Goal: Information Seeking & Learning: Check status

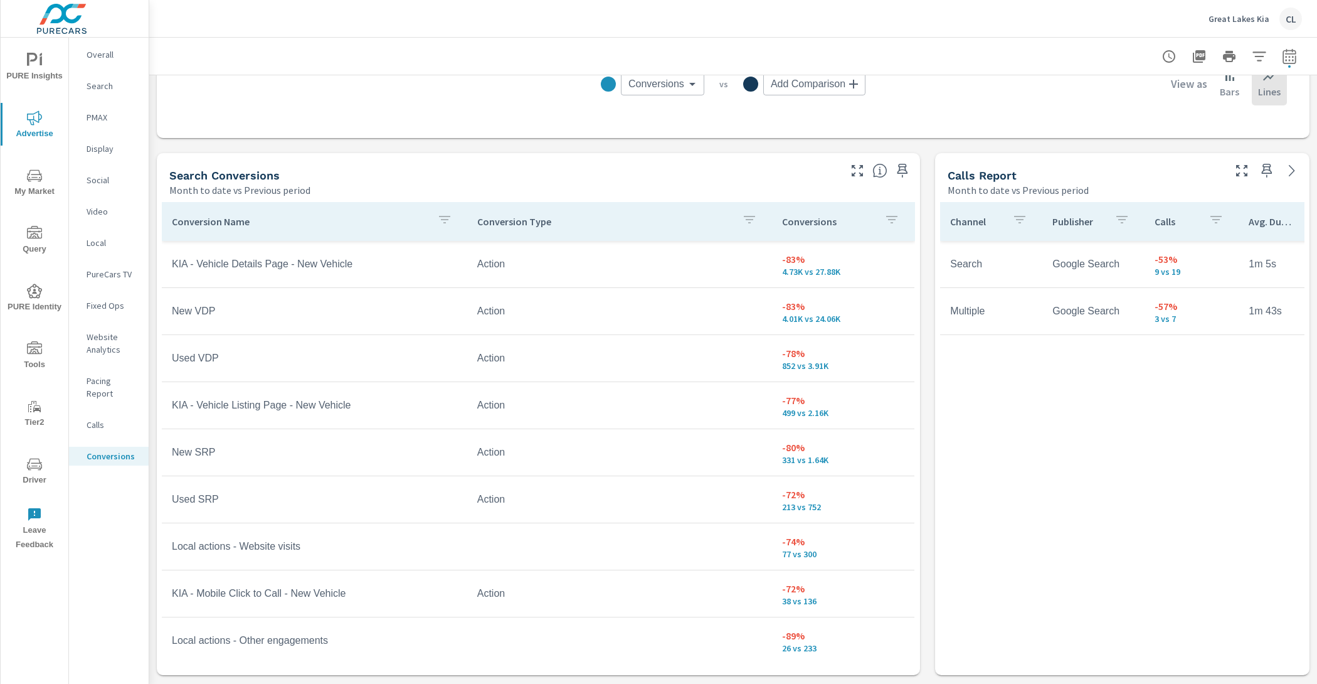
scroll to position [601, 0]
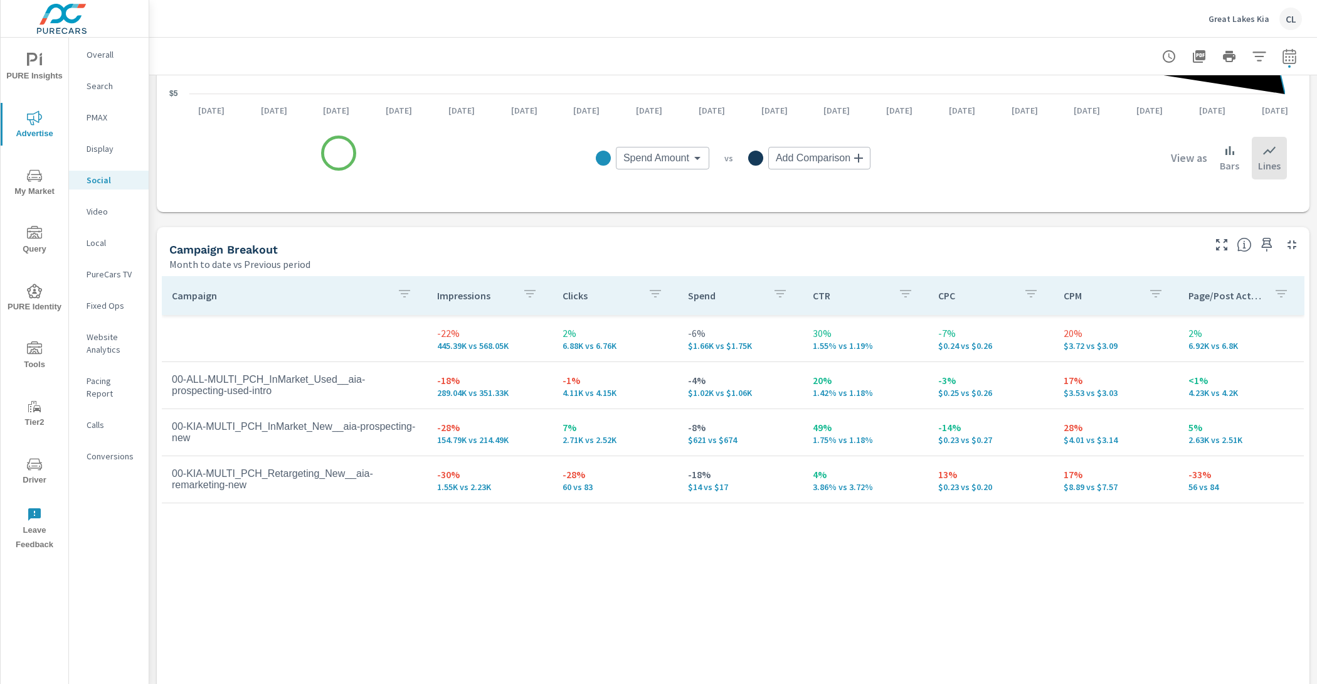
scroll to position [465, 0]
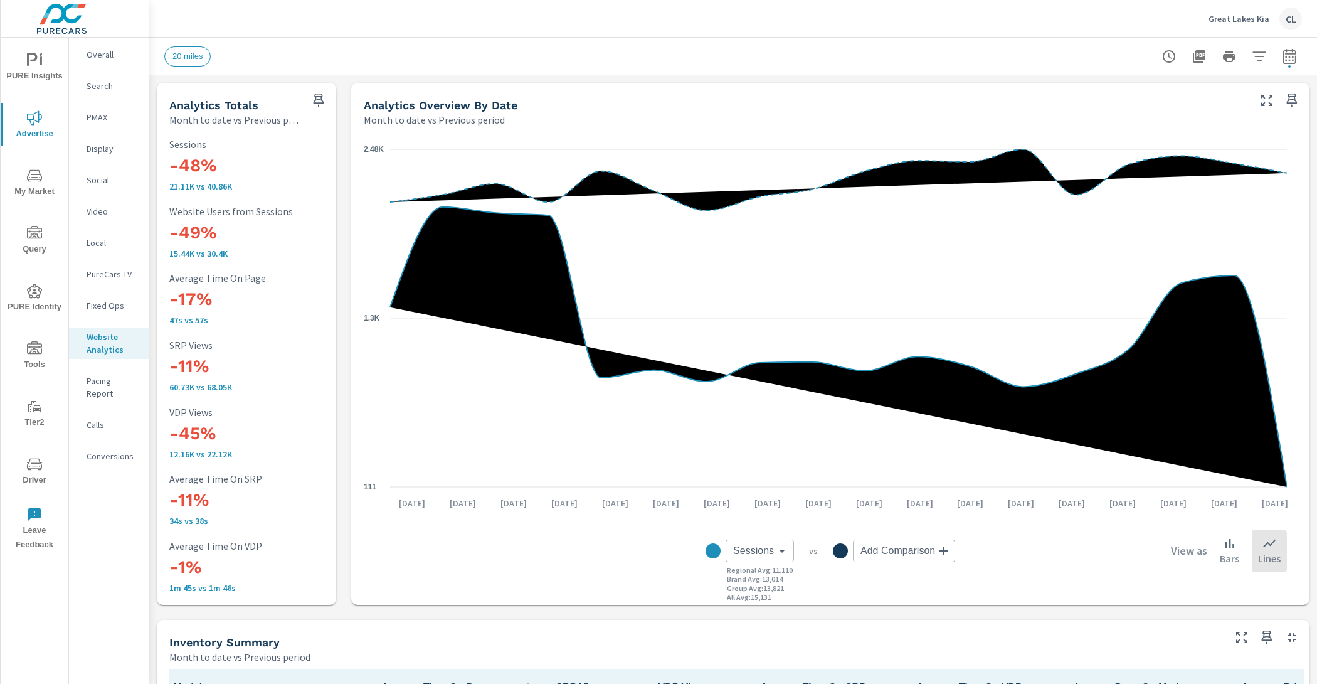
scroll to position [1, 0]
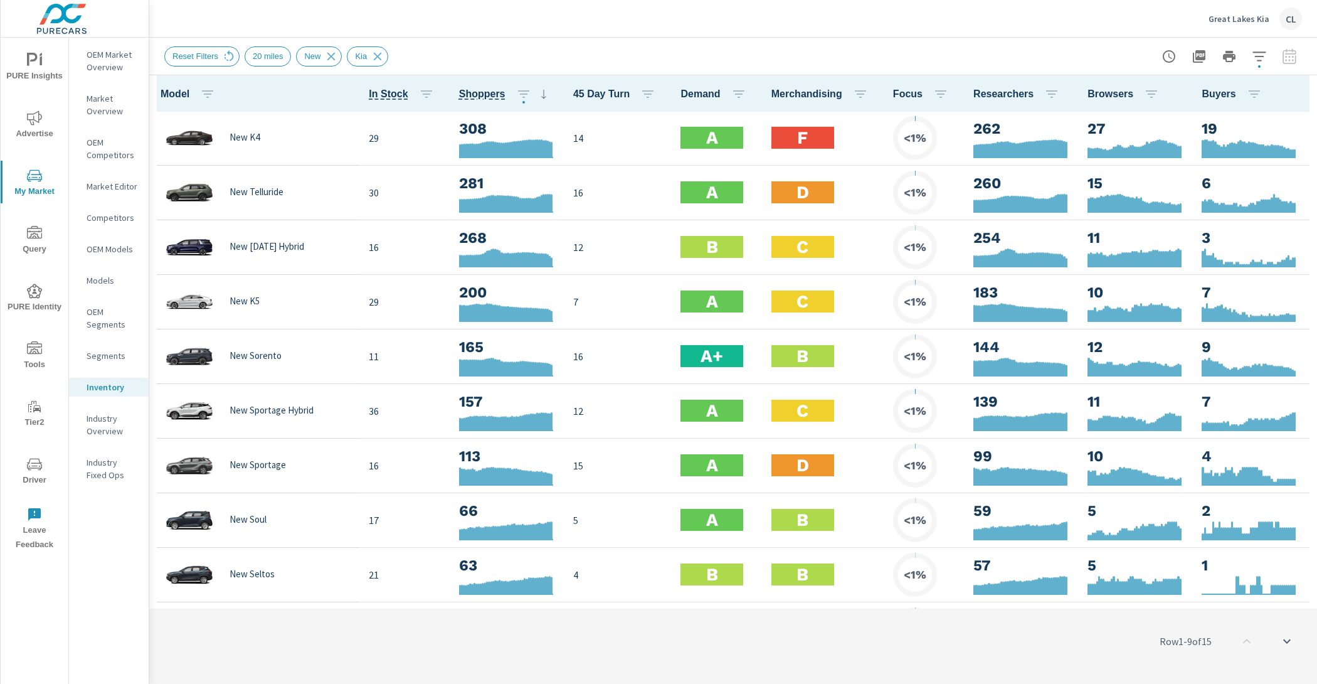
scroll to position [1, 0]
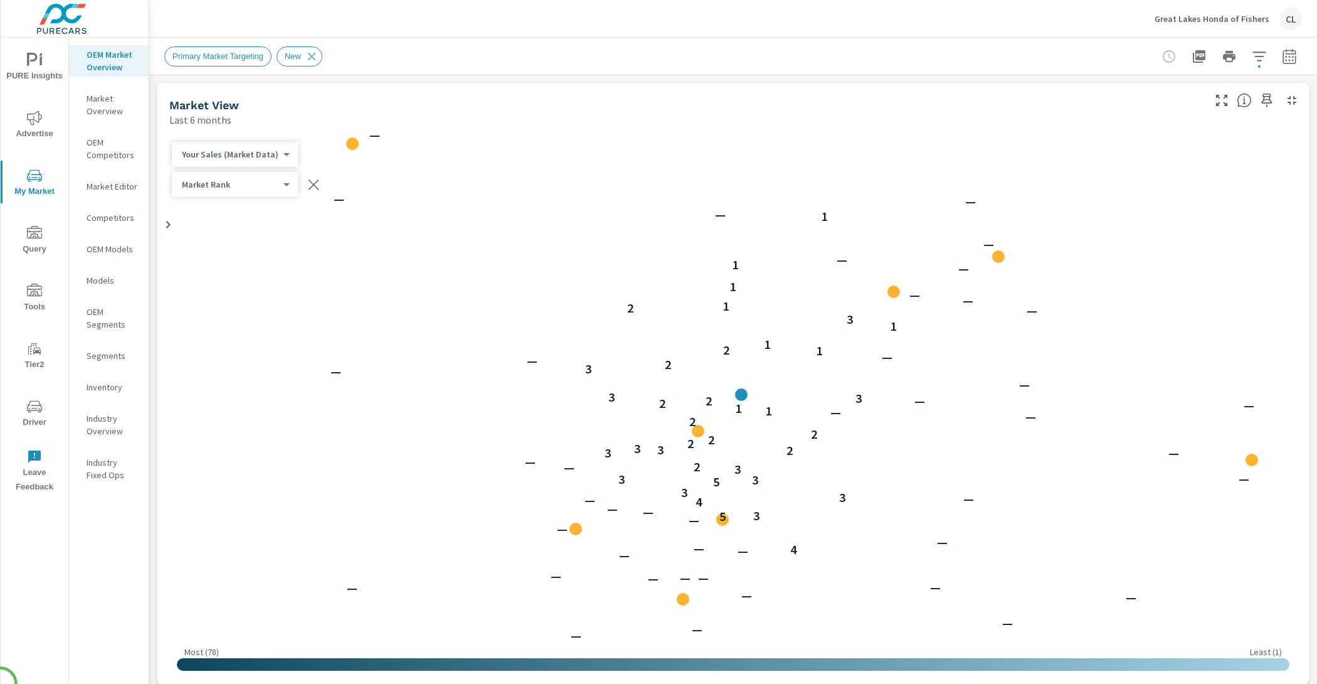
scroll to position [1, 0]
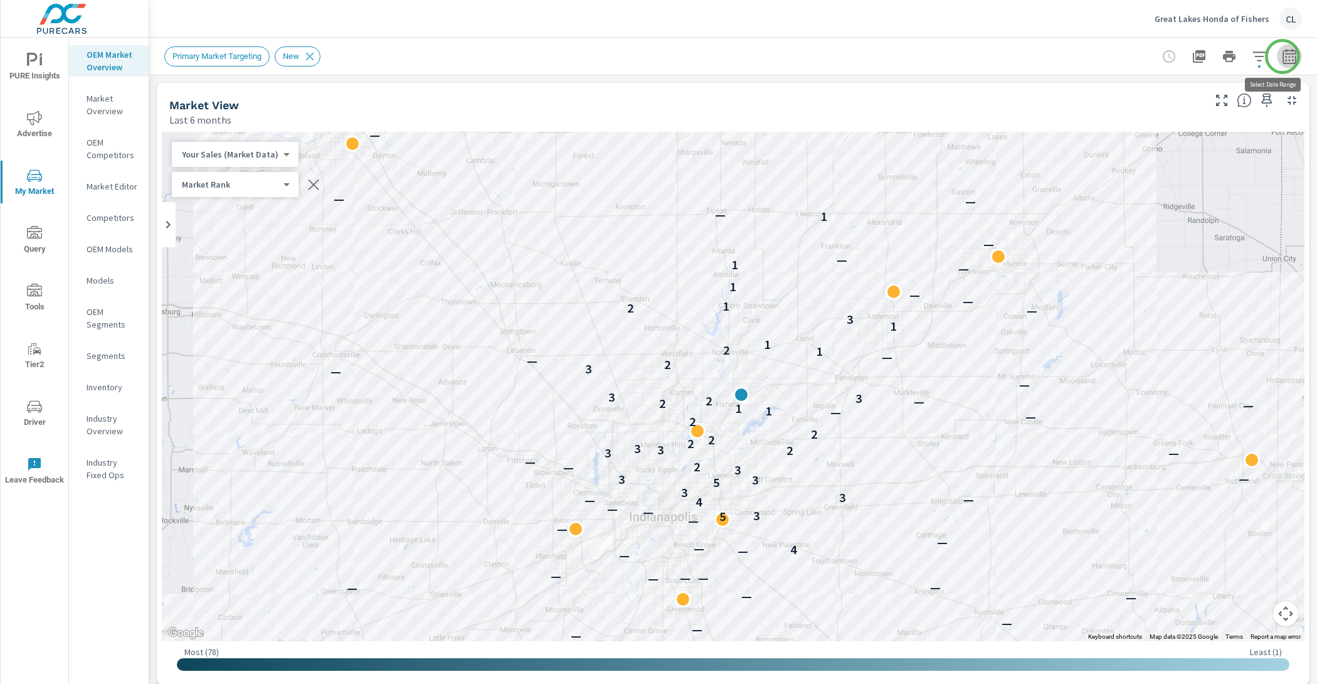
click at [1283, 56] on icon "button" at bounding box center [1289, 56] width 15 height 15
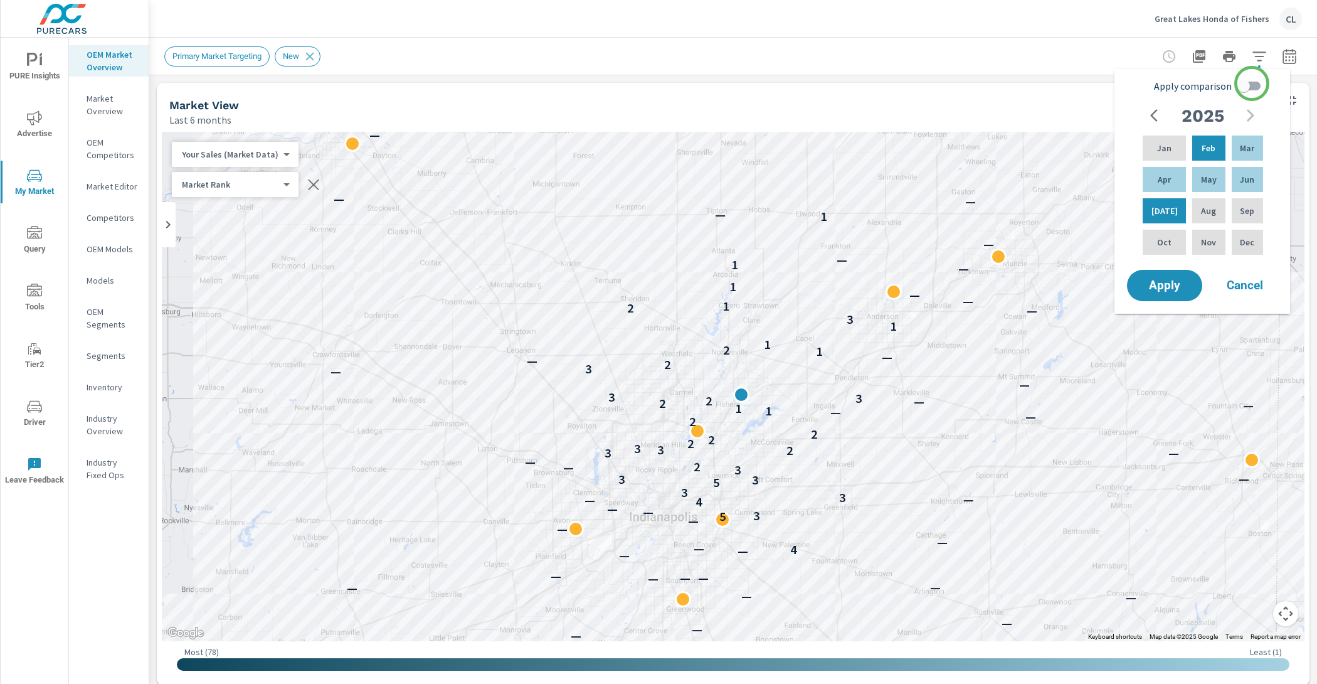
click at [1252, 84] on input "Apply comparison" at bounding box center [1244, 86] width 72 height 24
checkbox input "true"
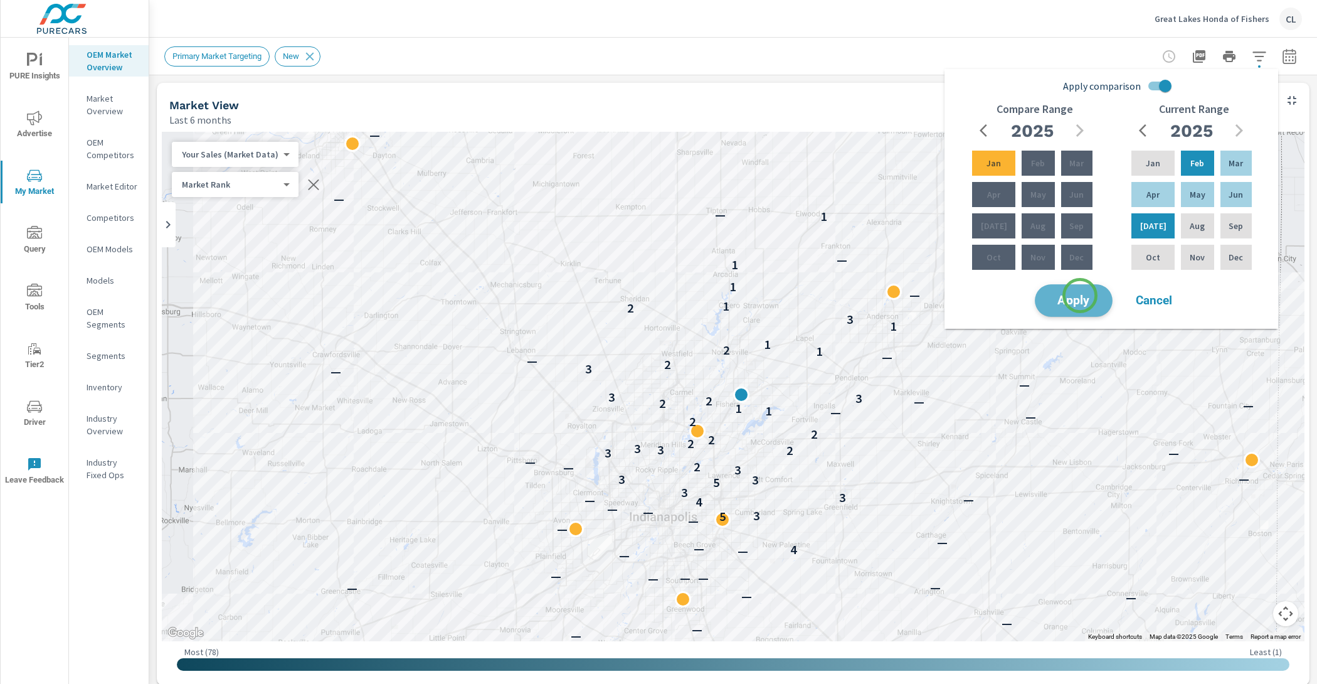
click at [1080, 295] on span "Apply" at bounding box center [1073, 301] width 51 height 12
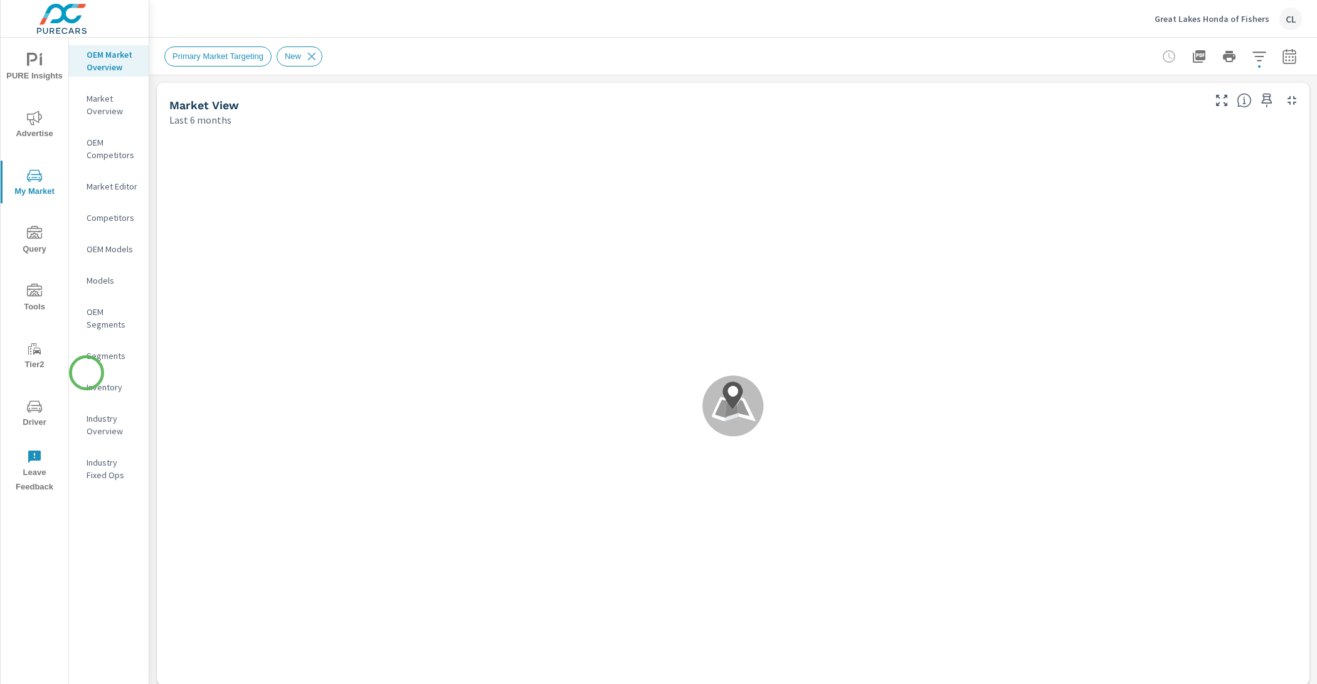
scroll to position [1, 0]
click at [93, 383] on p "Inventory" at bounding box center [113, 387] width 52 height 13
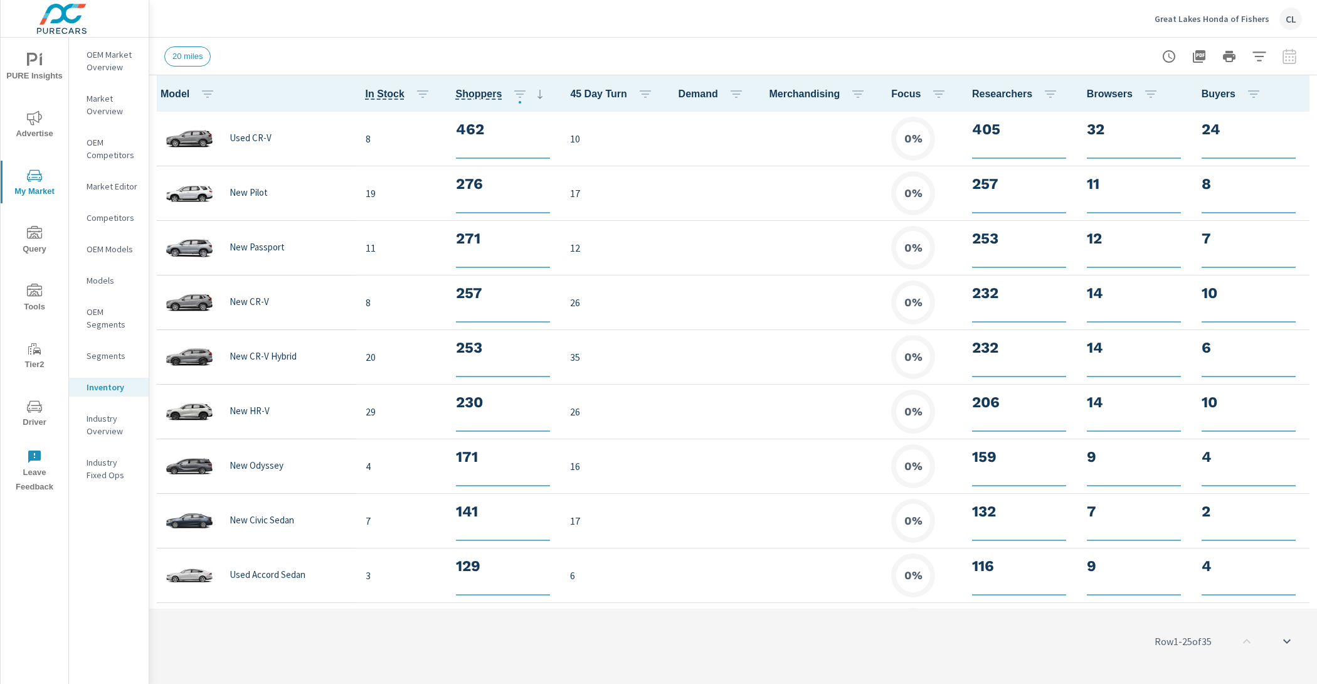
scroll to position [1, 0]
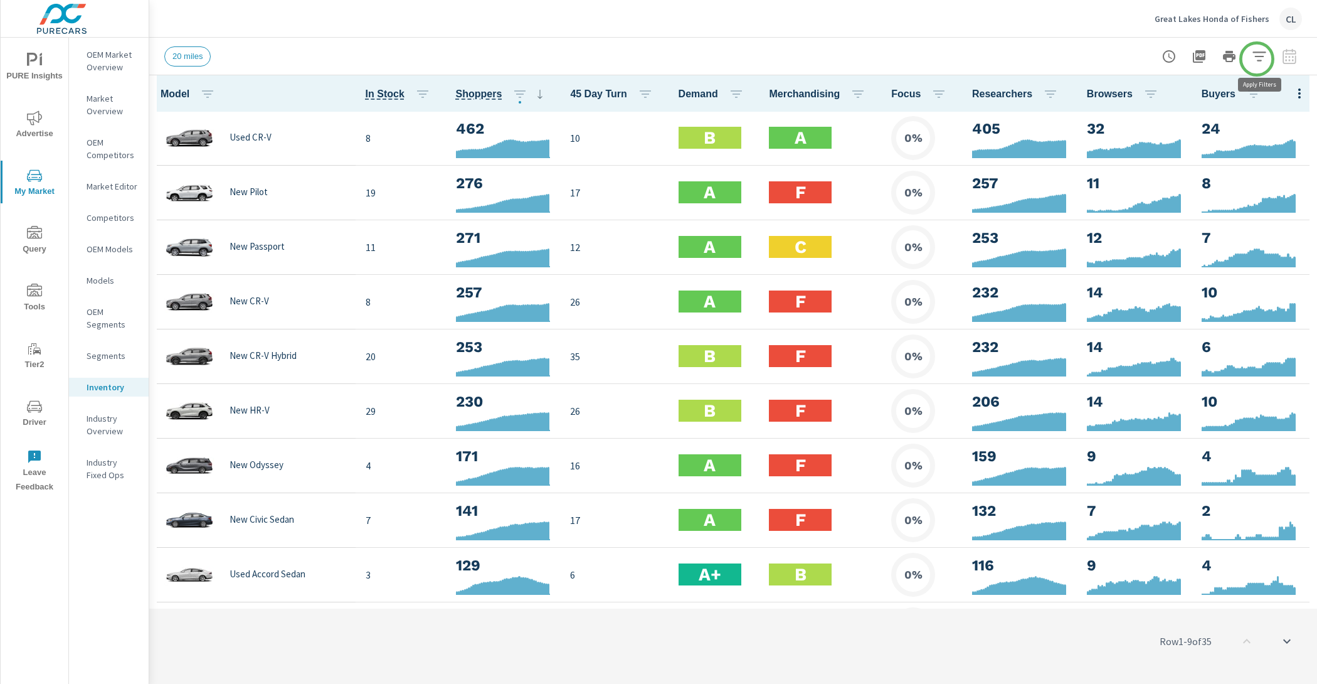
click at [1258, 57] on icon "button" at bounding box center [1259, 56] width 15 height 15
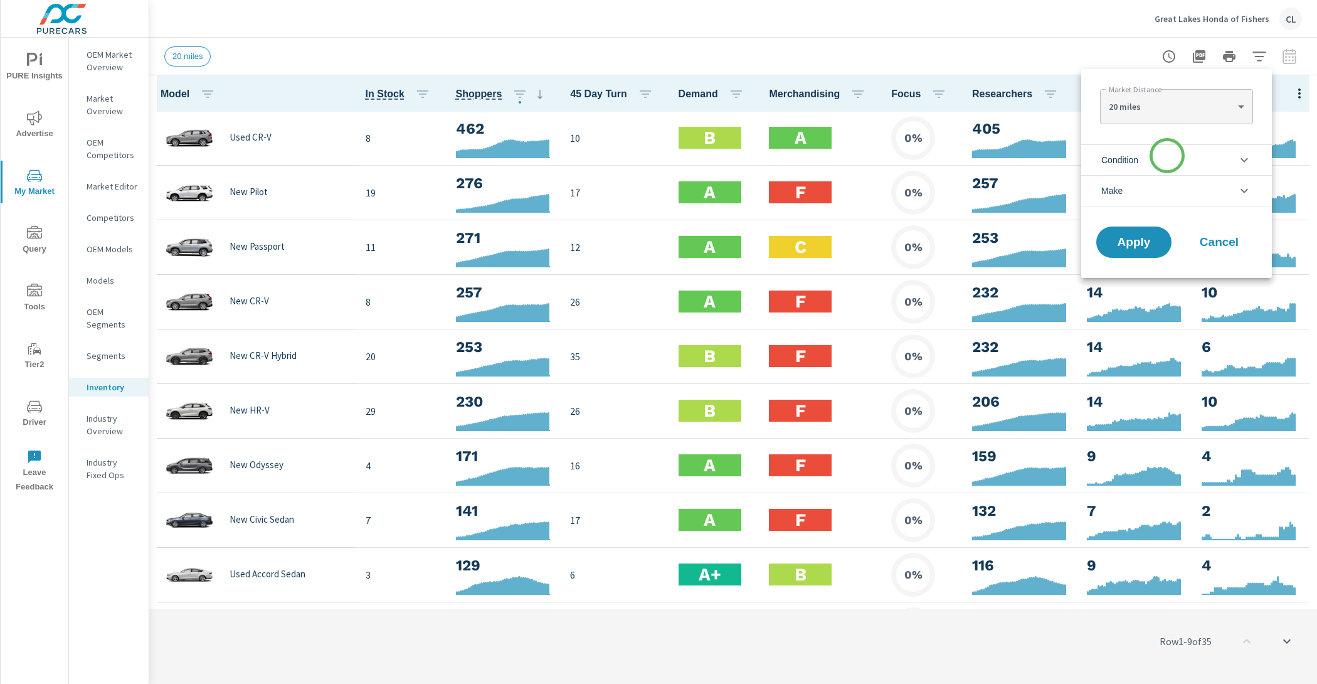
click at [1167, 159] on li "Condition" at bounding box center [1176, 159] width 191 height 31
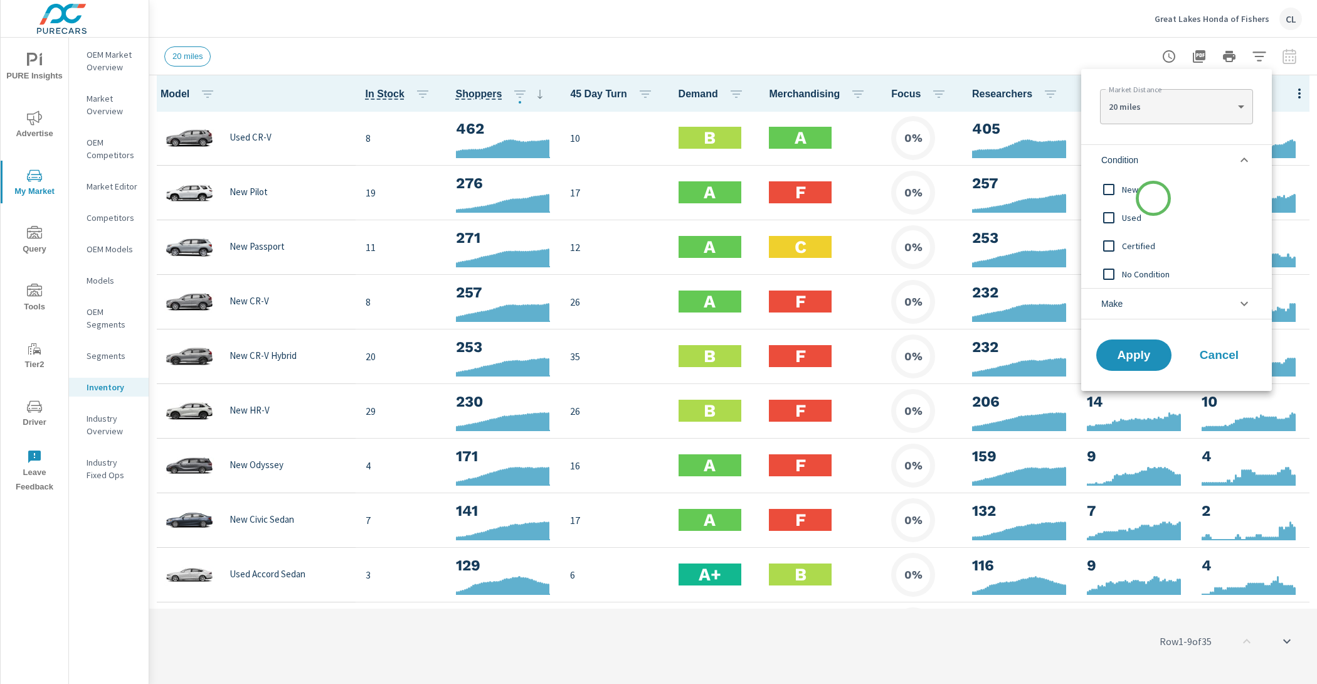
click at [1149, 193] on span "New" at bounding box center [1190, 189] width 137 height 15
click at [1150, 305] on li "Make" at bounding box center [1176, 303] width 191 height 31
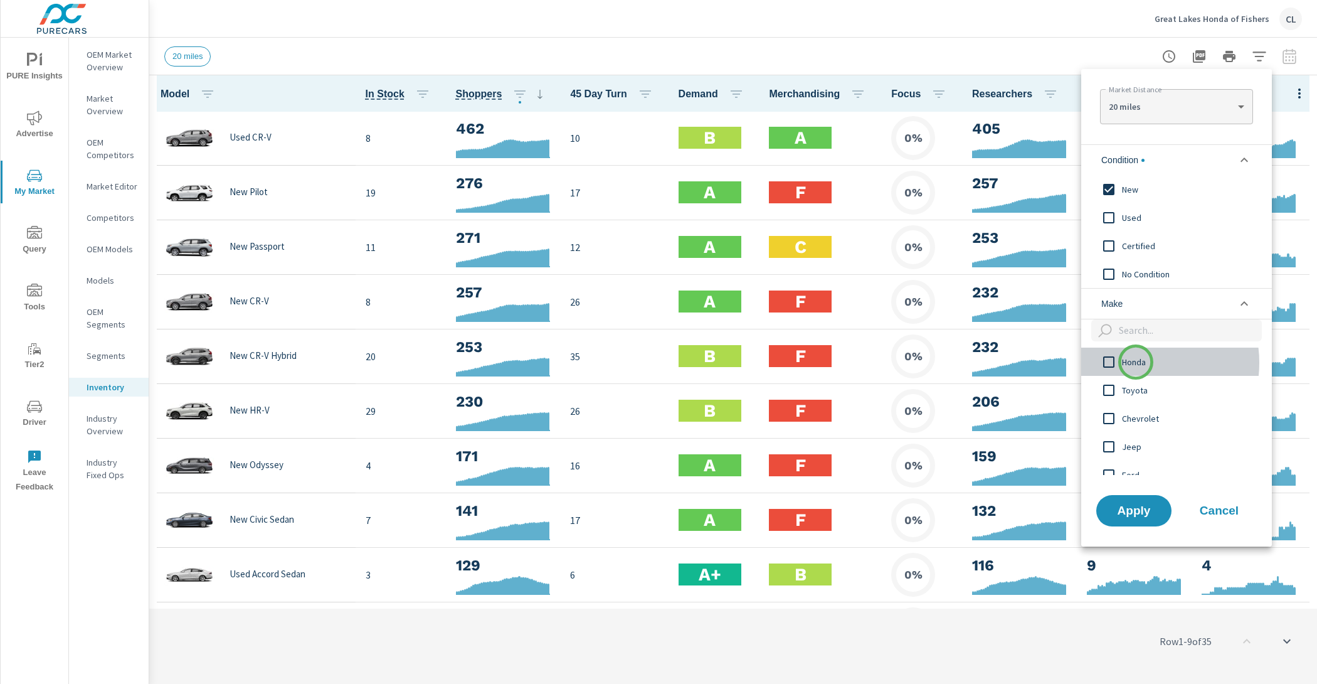
click at [1136, 362] on span "Honda" at bounding box center [1190, 361] width 137 height 15
click at [1137, 496] on button "Apply" at bounding box center [1134, 510] width 78 height 33
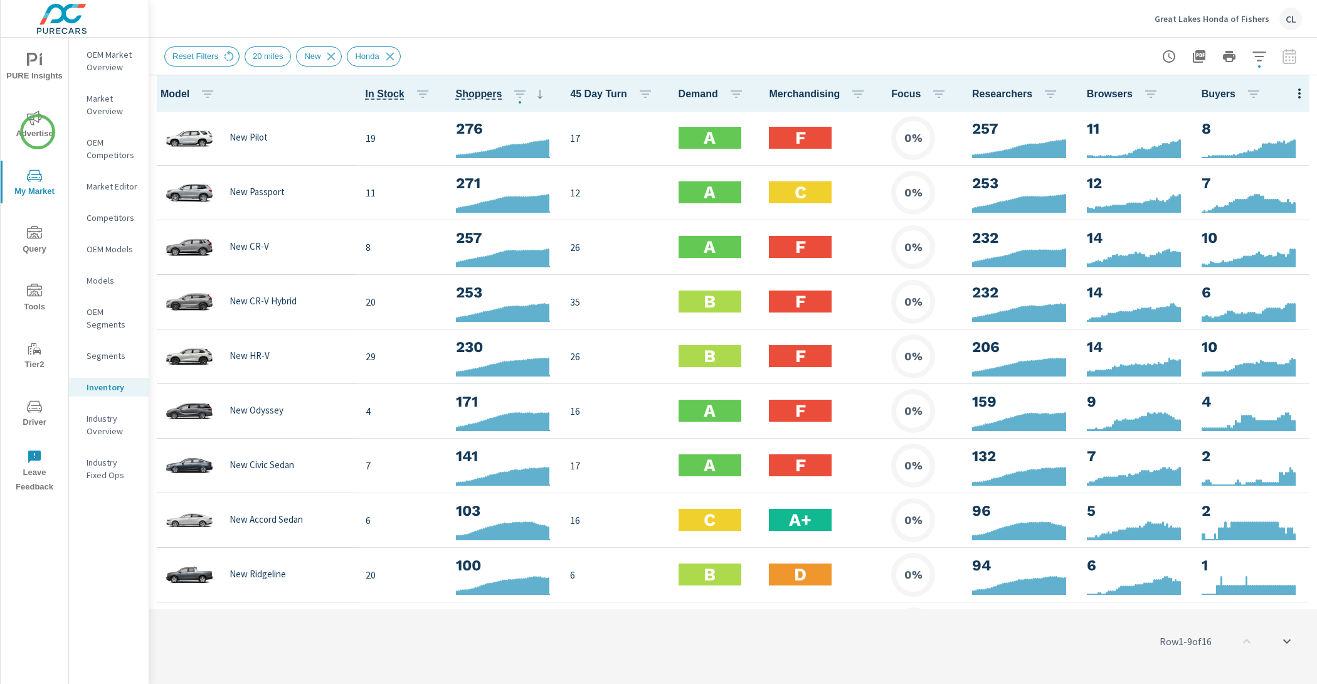
click at [36, 128] on span "Advertise" at bounding box center [34, 125] width 60 height 31
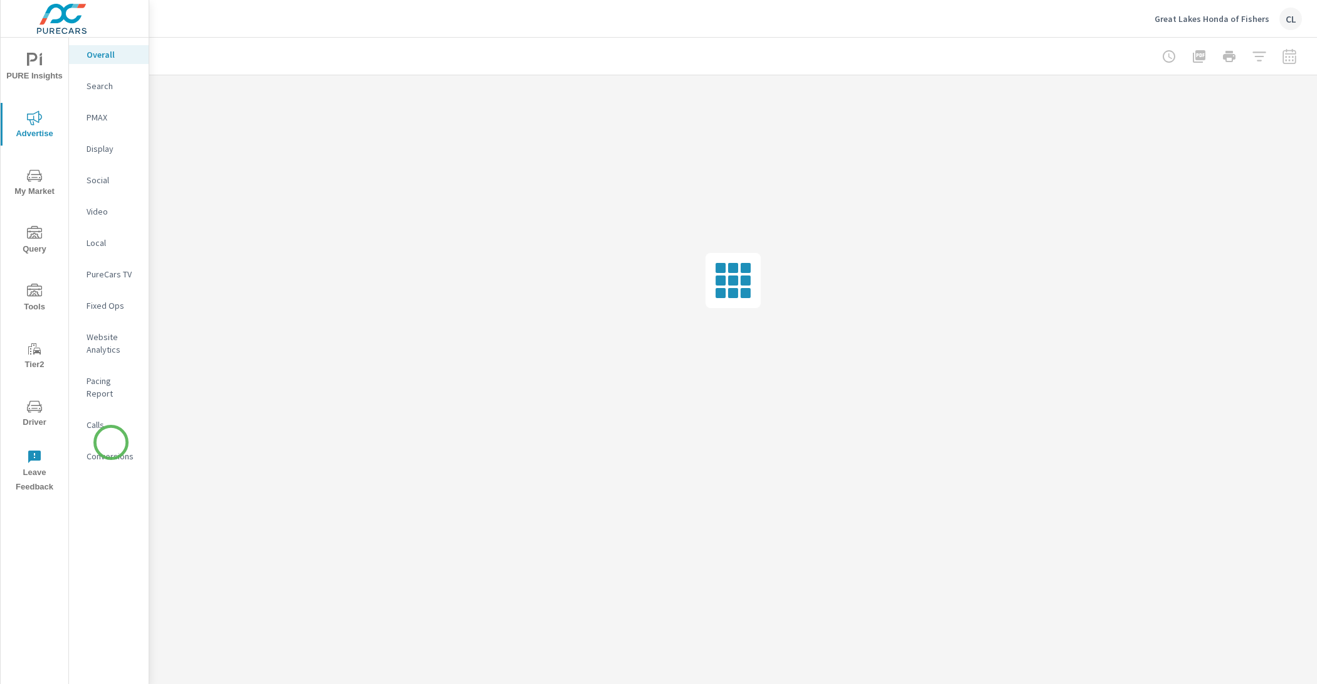
click at [111, 450] on p "Conversions" at bounding box center [113, 456] width 52 height 13
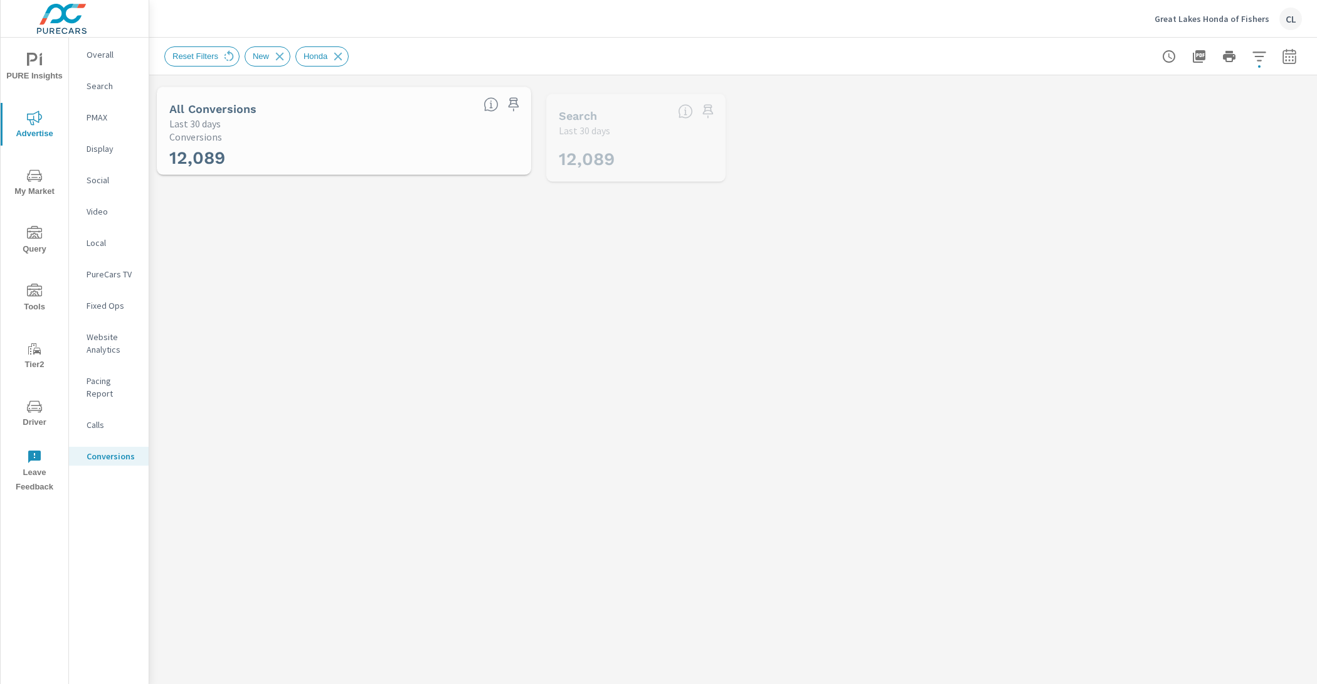
scroll to position [376, 0]
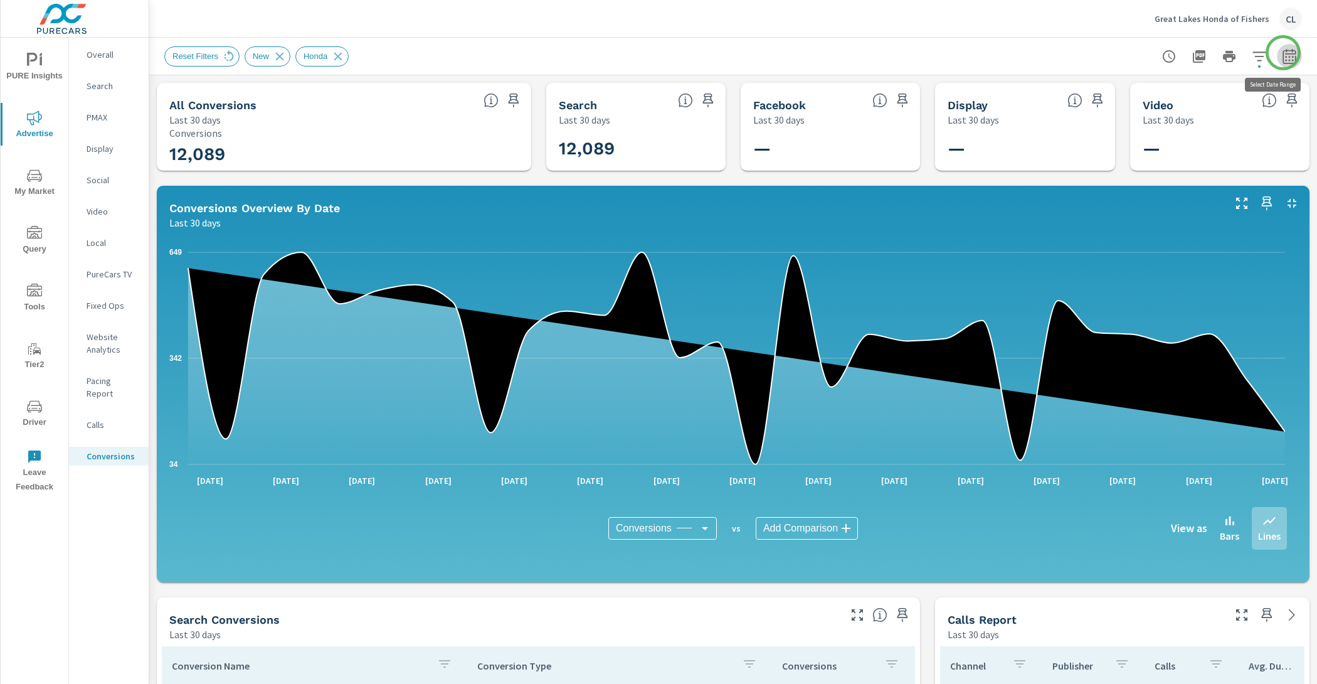
click at [1283, 53] on icon "button" at bounding box center [1289, 55] width 13 height 15
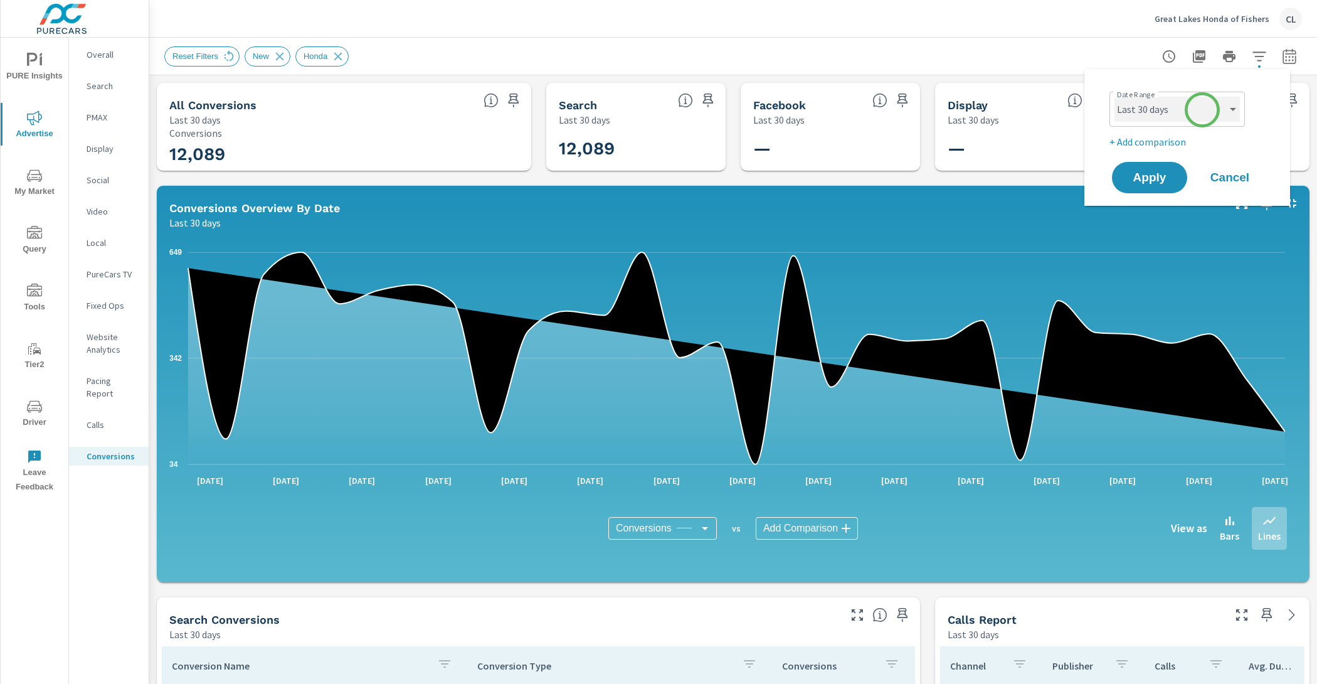
click at [1199, 112] on select "Custom Yesterday Last week Last 7 days Last 14 days Last 30 days Last 45 days L…" at bounding box center [1177, 109] width 125 height 25
click at [1115, 97] on select "Custom Yesterday Last week Last 7 days Last 14 days Last 30 days Last 45 days L…" at bounding box center [1177, 109] width 125 height 25
select select "Last 14 days"
click at [1164, 141] on p "+ Add comparison" at bounding box center [1190, 141] width 161 height 15
select select "Previous period"
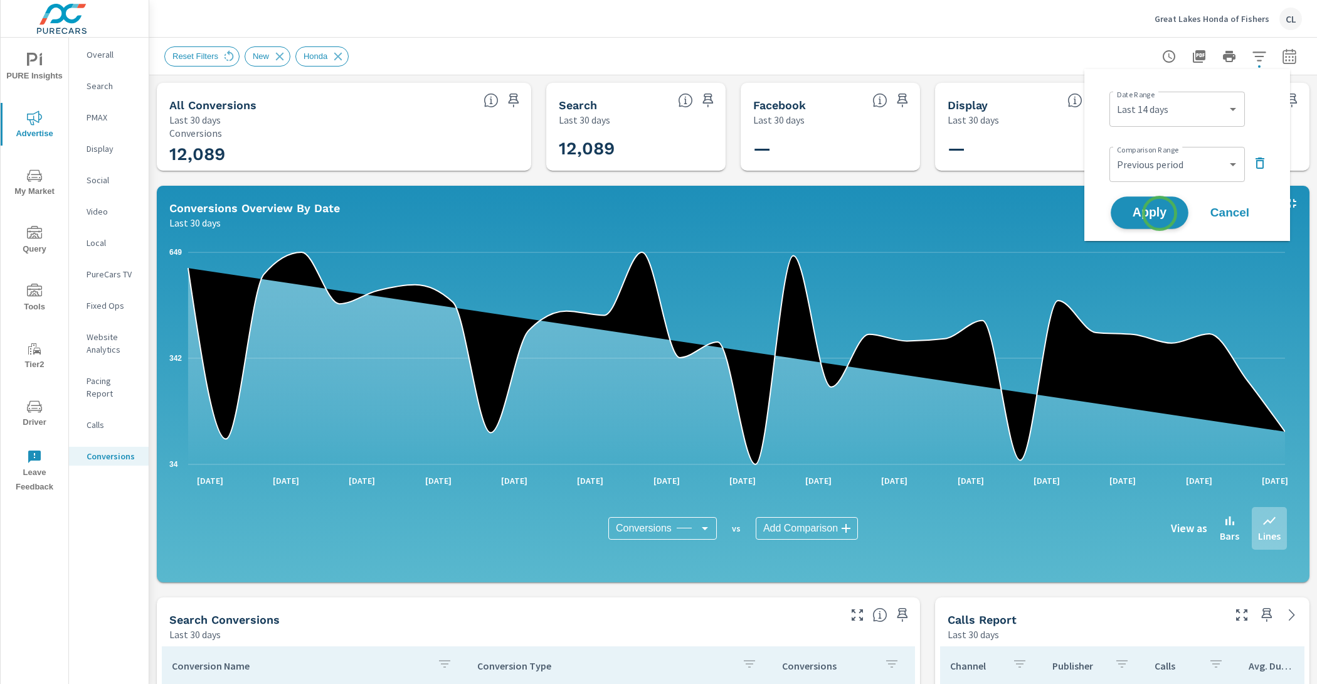
click at [1160, 213] on span "Apply" at bounding box center [1149, 213] width 51 height 12
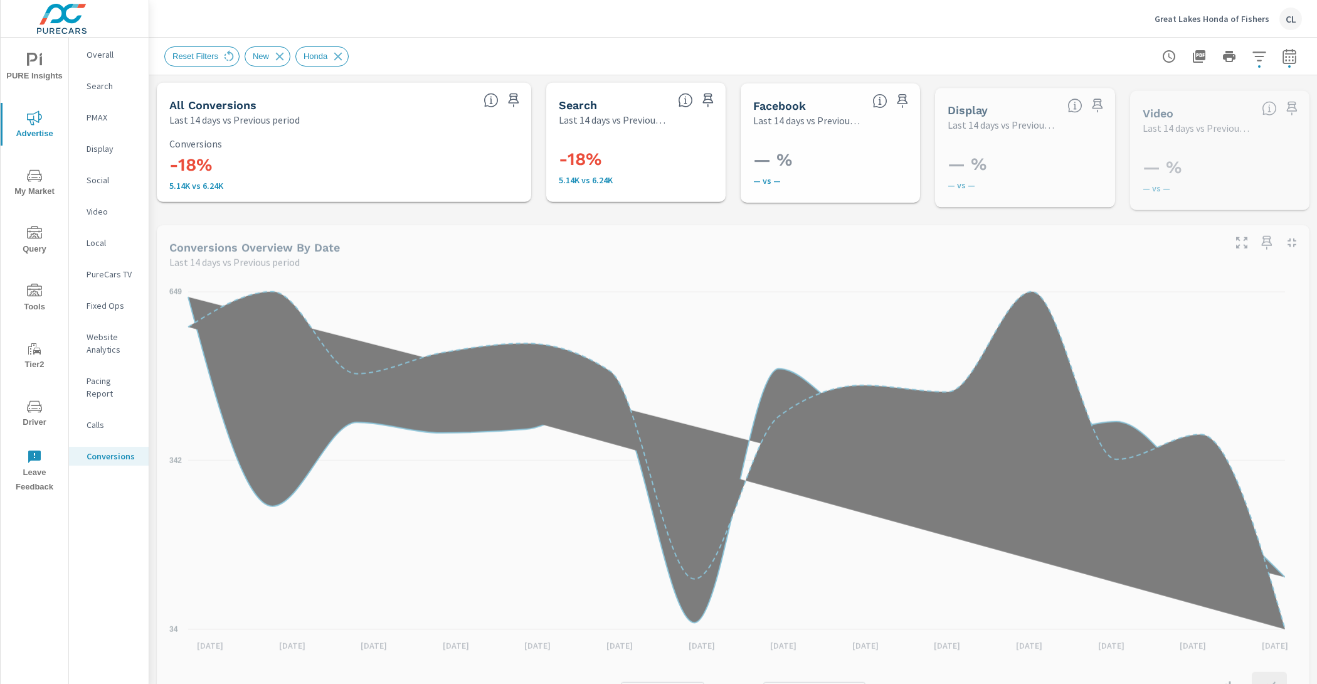
scroll to position [342, 0]
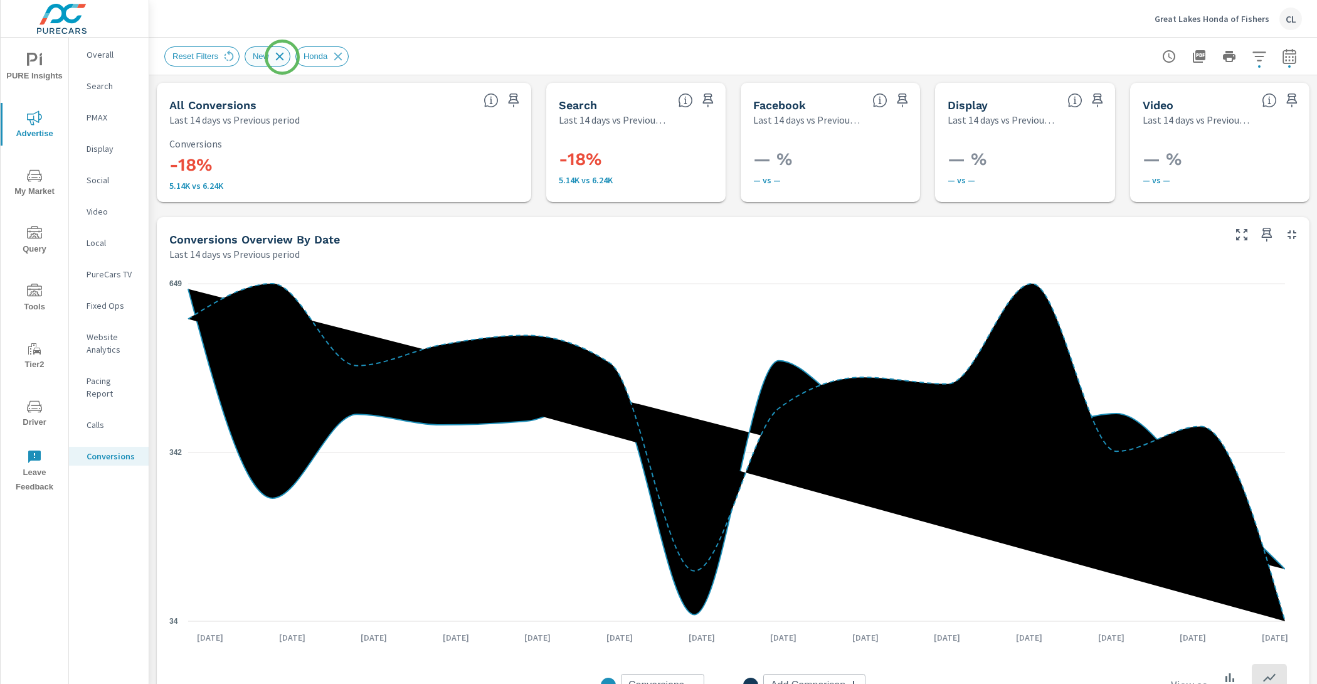
click at [281, 58] on icon at bounding box center [280, 57] width 14 height 14
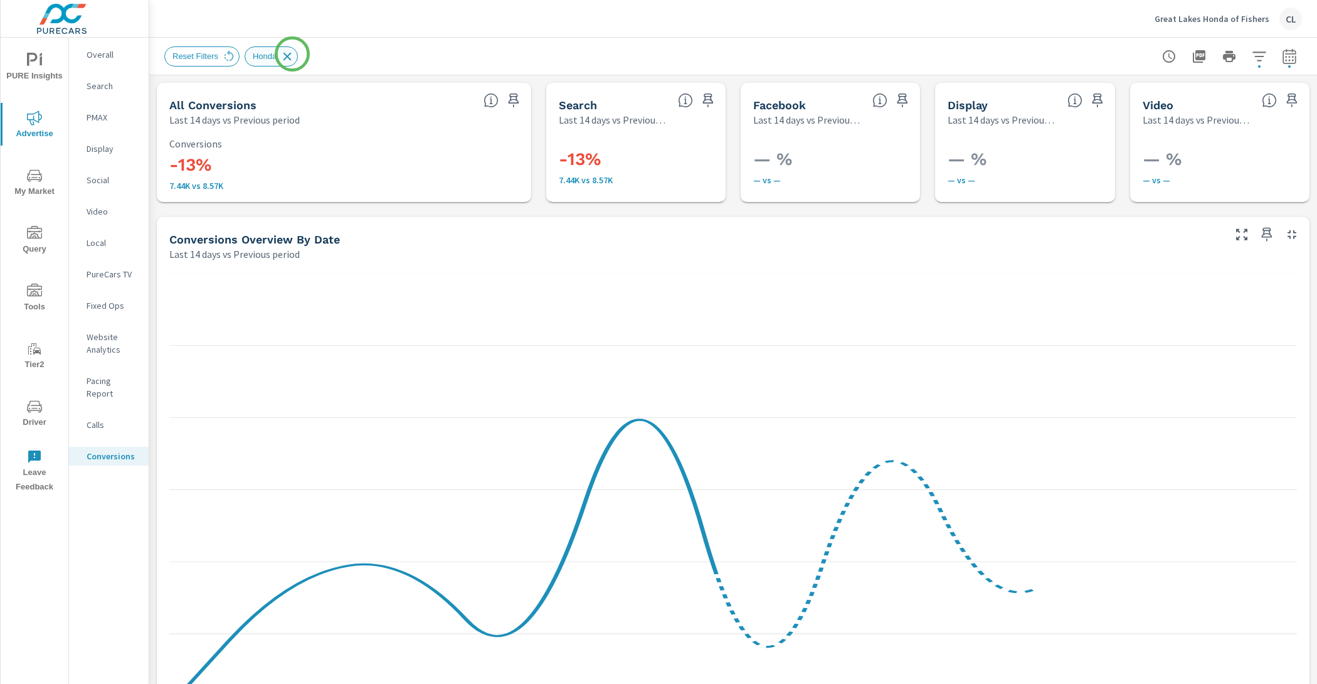
click at [292, 54] on icon at bounding box center [287, 57] width 14 height 14
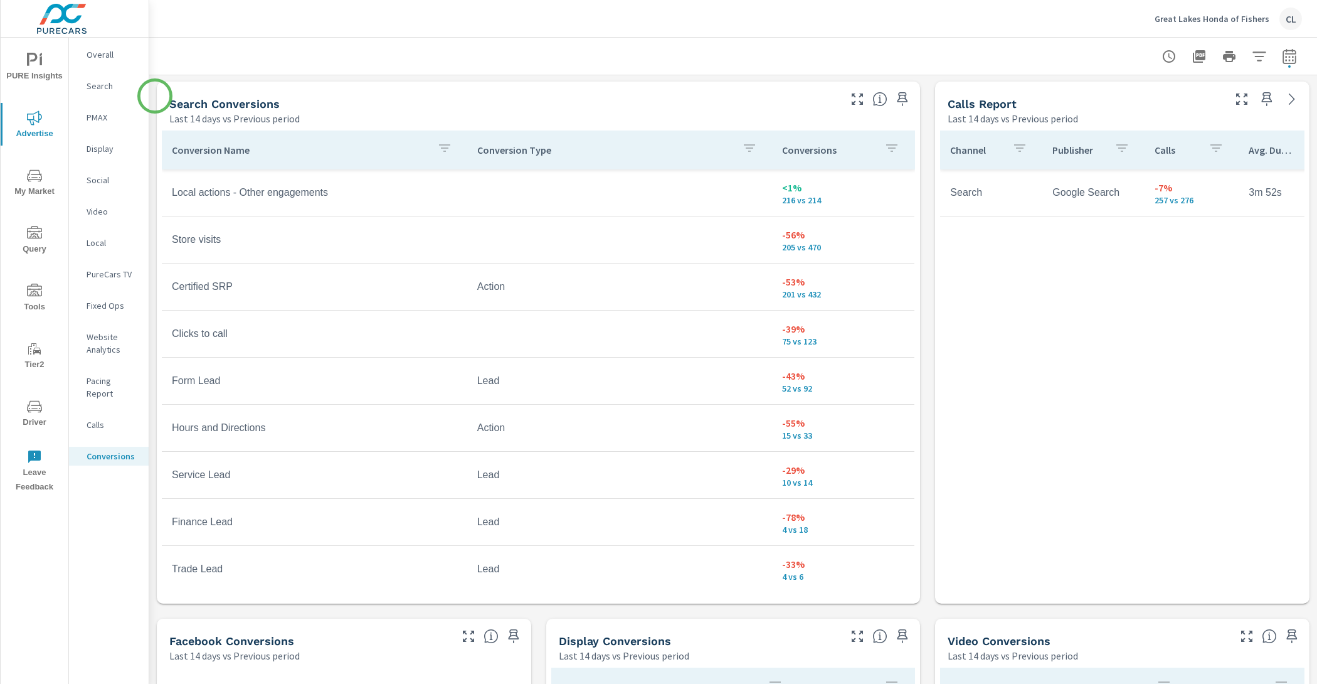
scroll to position [676, 0]
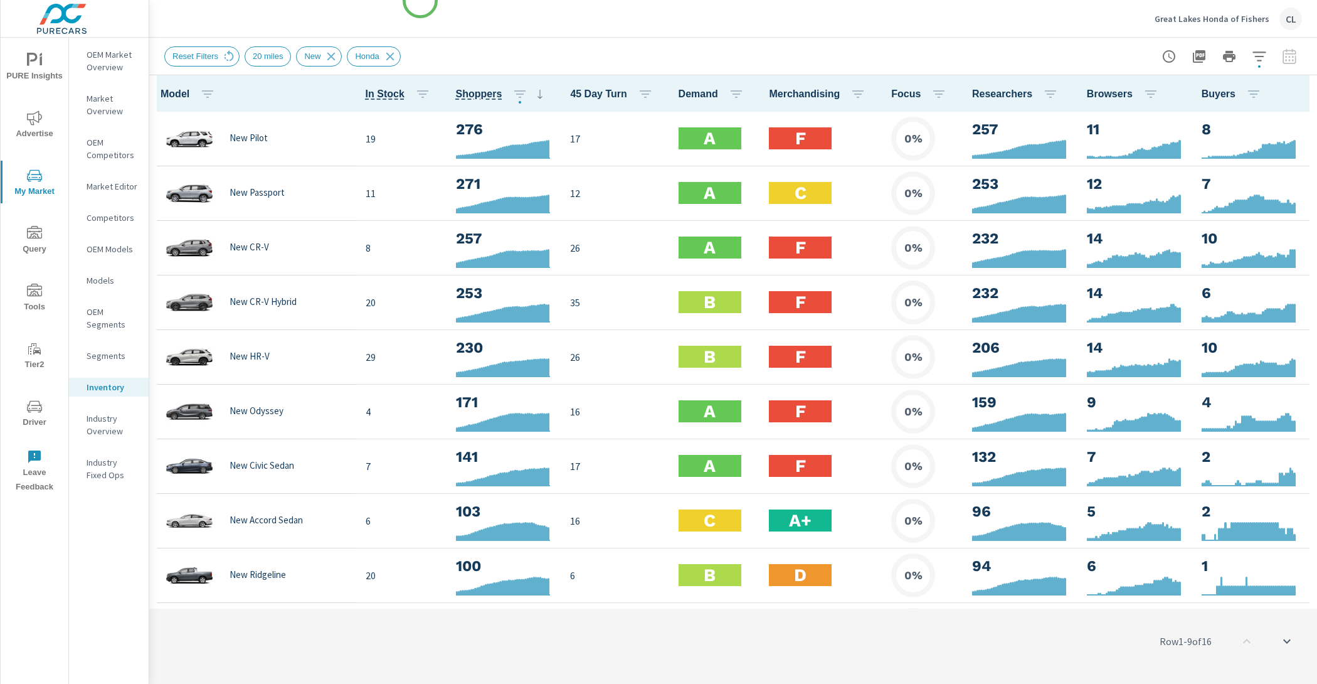
scroll to position [1, 0]
click at [38, 134] on span "Advertise" at bounding box center [34, 125] width 60 height 31
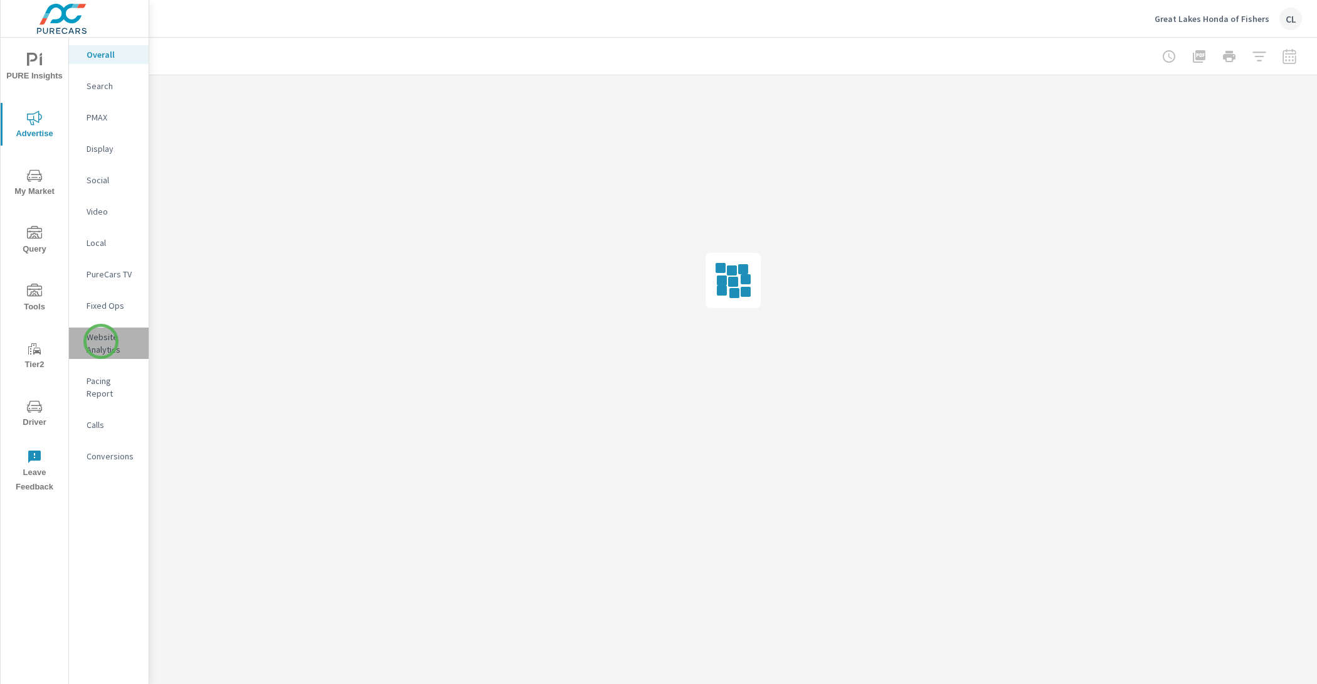
click at [101, 341] on p "Website Analytics" at bounding box center [113, 343] width 52 height 25
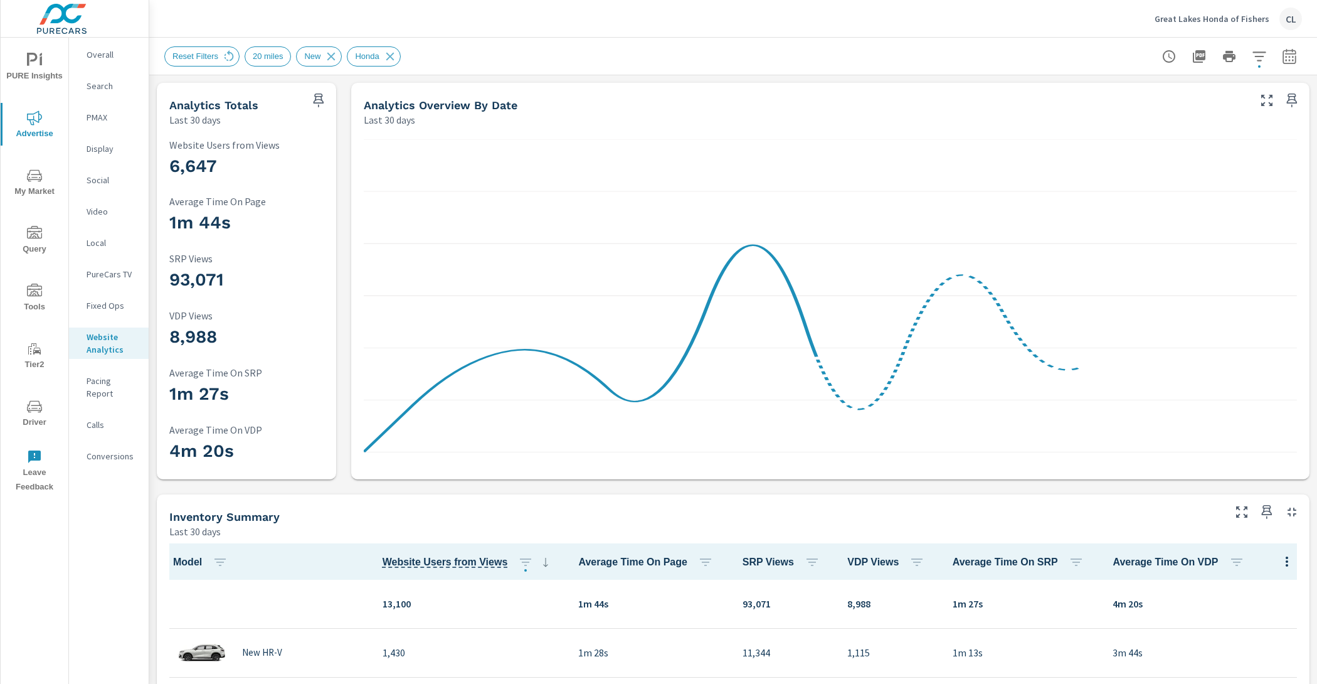
scroll to position [1, 0]
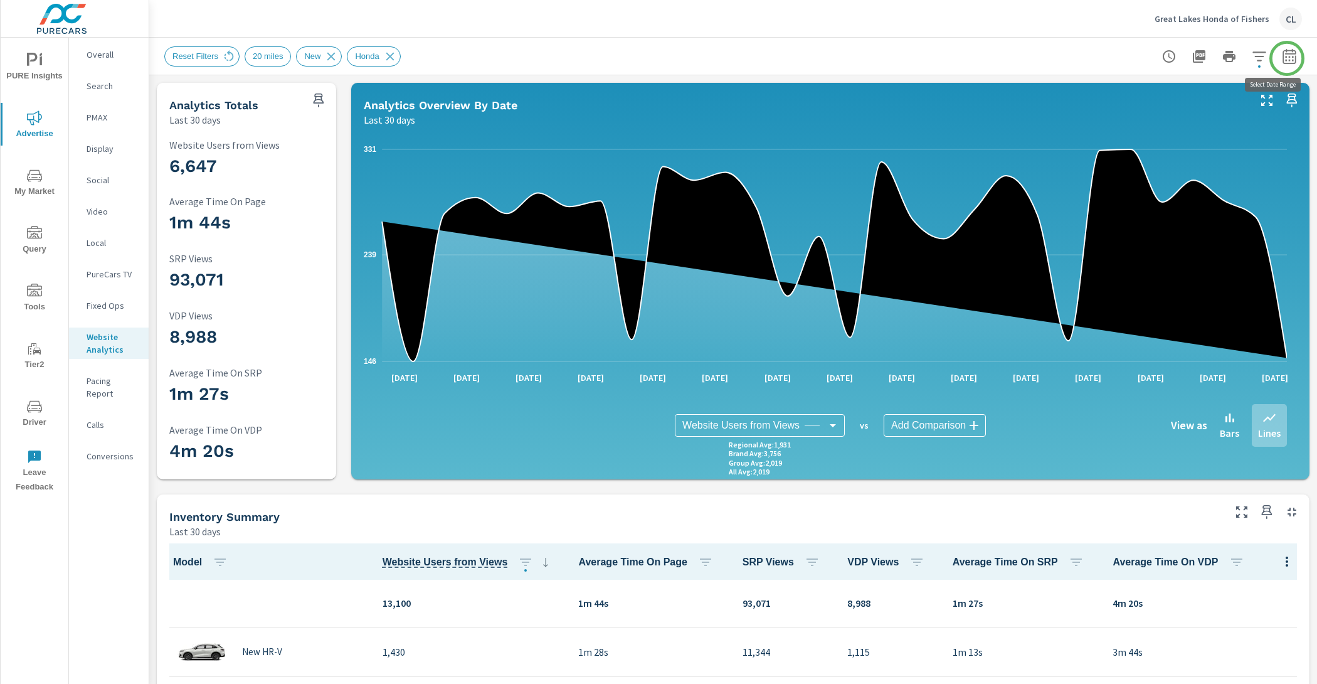
click at [1287, 58] on button "button" at bounding box center [1289, 56] width 25 height 25
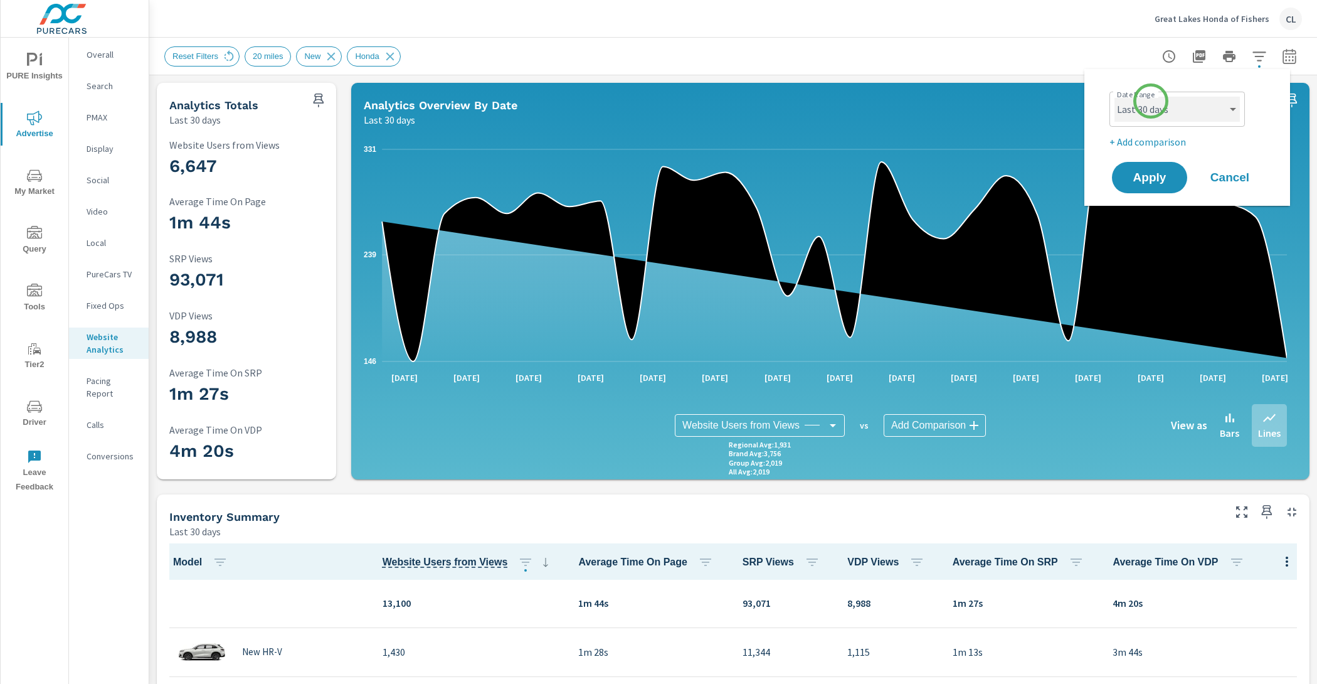
click at [1154, 106] on select "Custom Yesterday Last week Last 7 days Last 14 days Last 30 days Last 45 days L…" at bounding box center [1177, 109] width 125 height 25
click at [1115, 97] on select "Custom Yesterday Last week Last 7 days Last 14 days Last 30 days Last 45 days L…" at bounding box center [1177, 109] width 125 height 25
select select "Last 14 days"
click at [1158, 140] on p "+ Add comparison" at bounding box center [1190, 141] width 161 height 15
select select "Previous period"
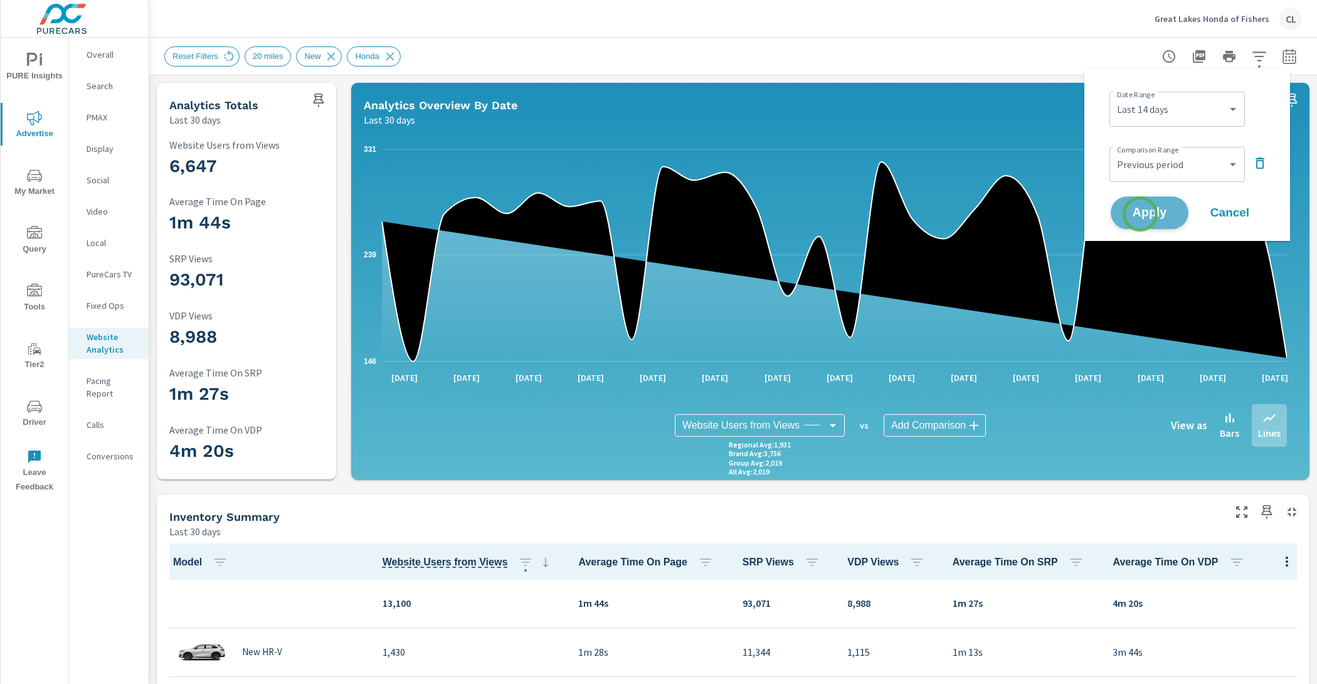
click at [1140, 214] on span "Apply" at bounding box center [1149, 213] width 51 height 12
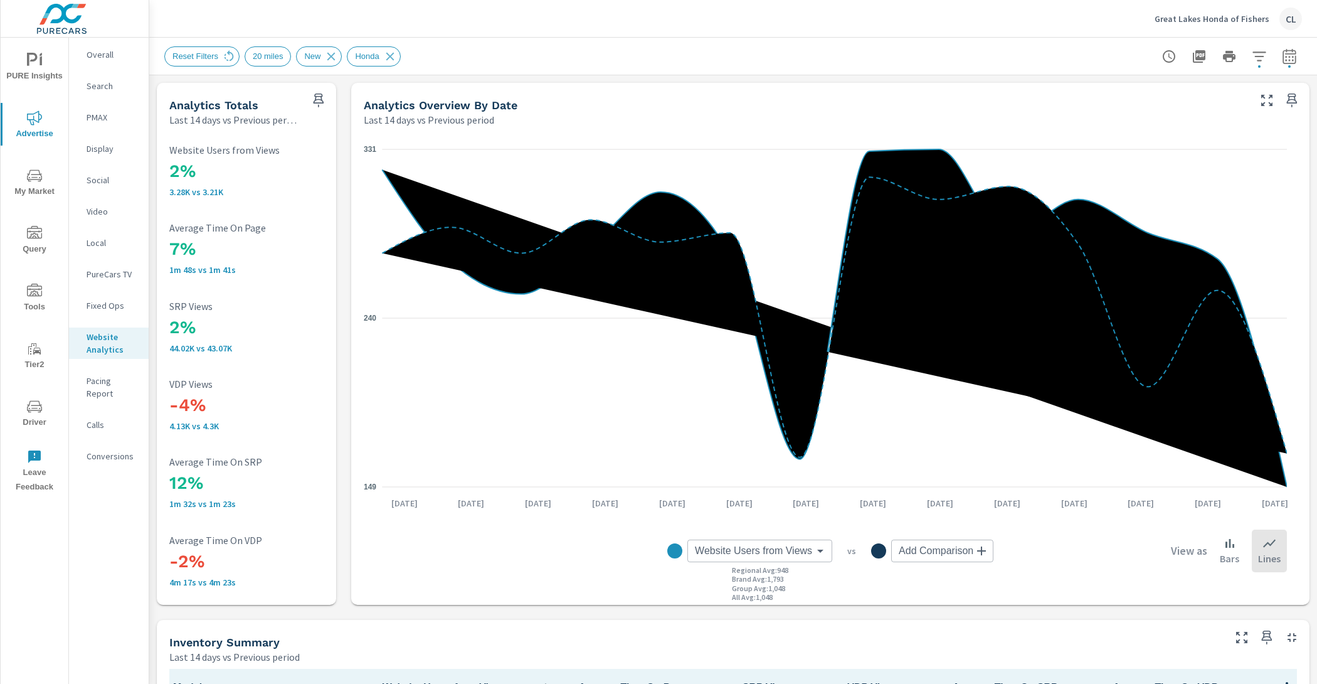
scroll to position [1, 0]
click at [99, 51] on p "Overall" at bounding box center [113, 54] width 52 height 13
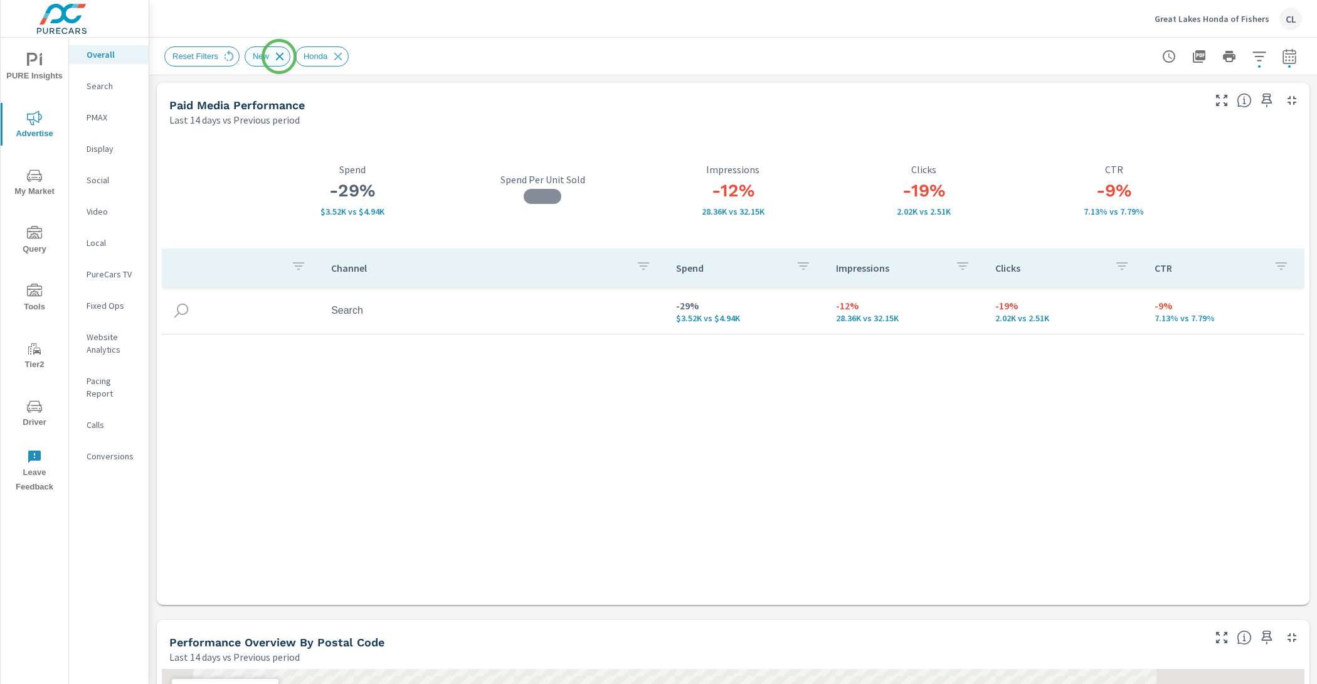
click at [279, 56] on icon at bounding box center [280, 56] width 8 height 8
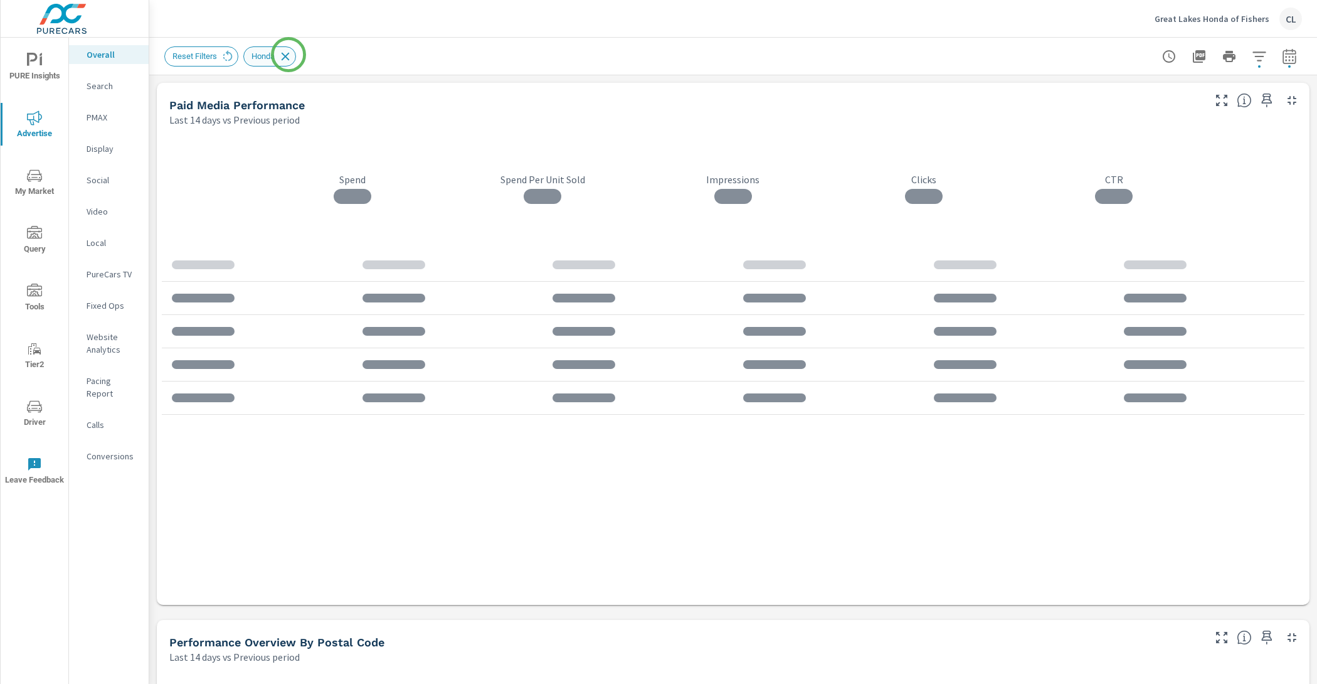
click at [289, 55] on icon at bounding box center [285, 57] width 14 height 14
